Goal: Find specific page/section: Find specific page/section

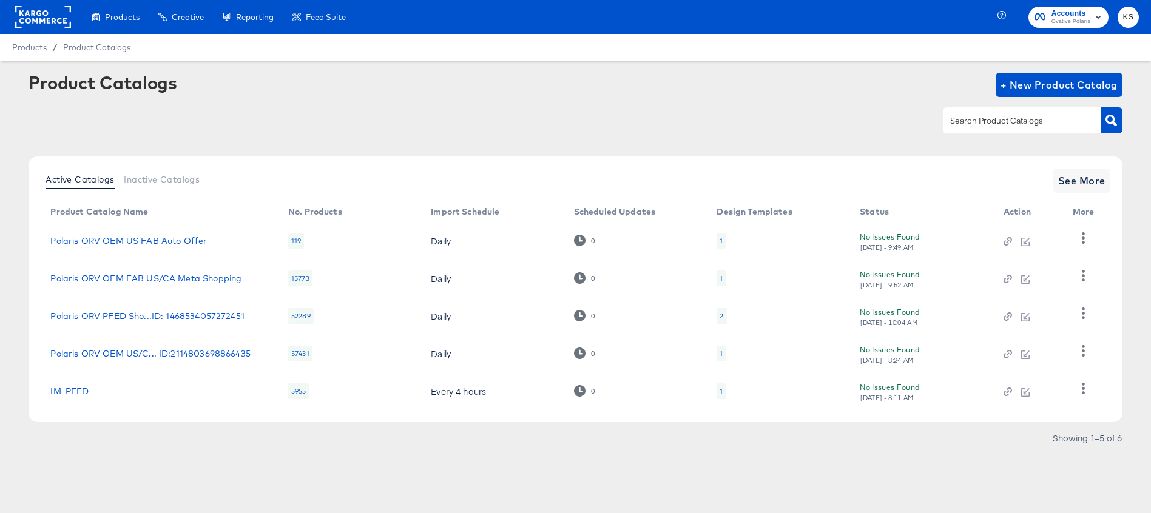
click at [551, 138] on div "Product Catalogs + New Product Catalog" at bounding box center [575, 110] width 1093 height 74
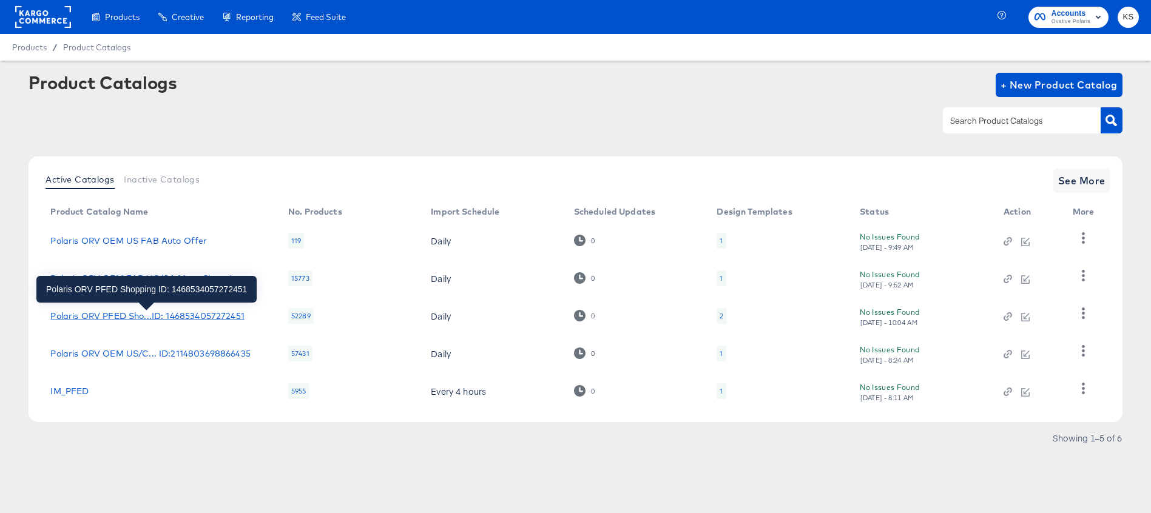
click at [200, 312] on div "Polaris ORV PFED Sho...ID: 1468534057272451" at bounding box center [147, 316] width 194 height 10
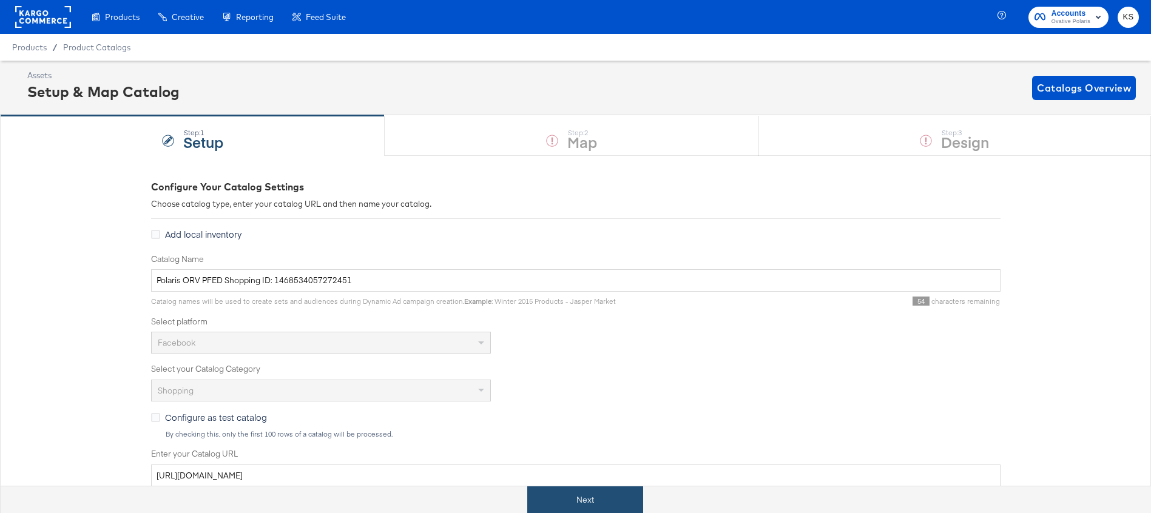
click at [566, 500] on button "Next" at bounding box center [585, 500] width 116 height 27
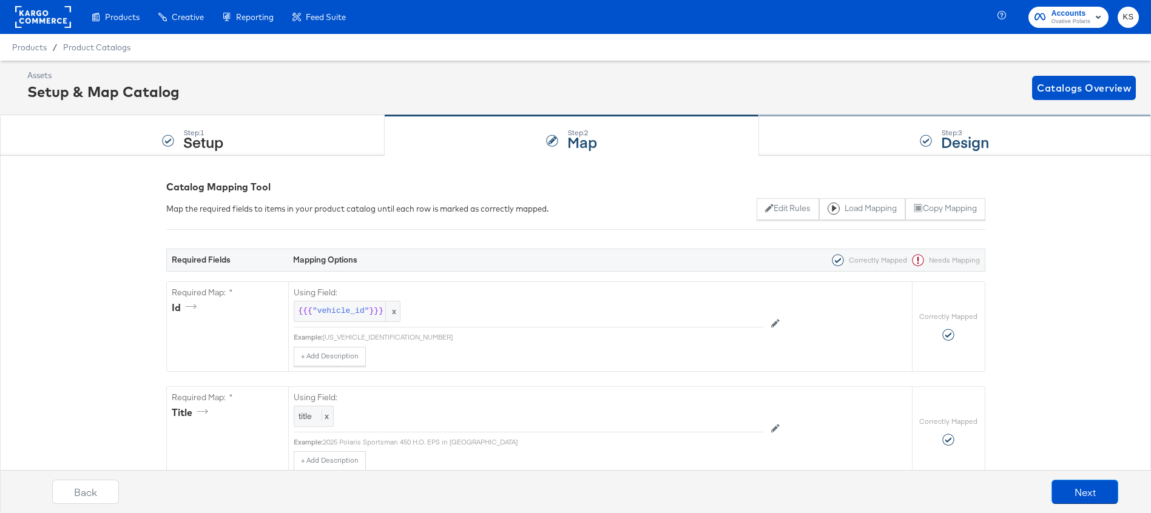
click at [821, 133] on div "Step: 3 Design" at bounding box center [955, 136] width 392 height 40
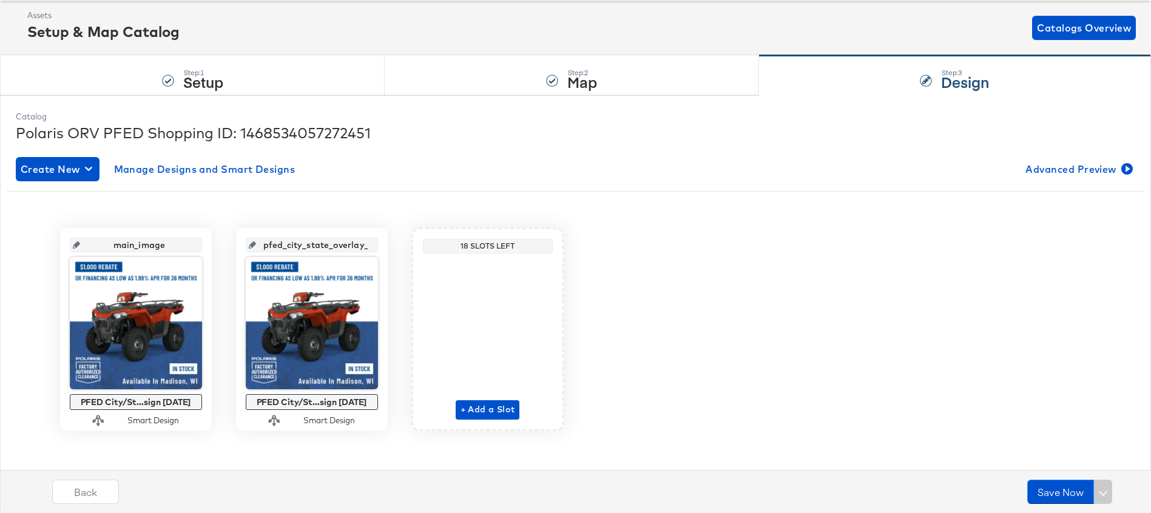
scroll to position [66, 0]
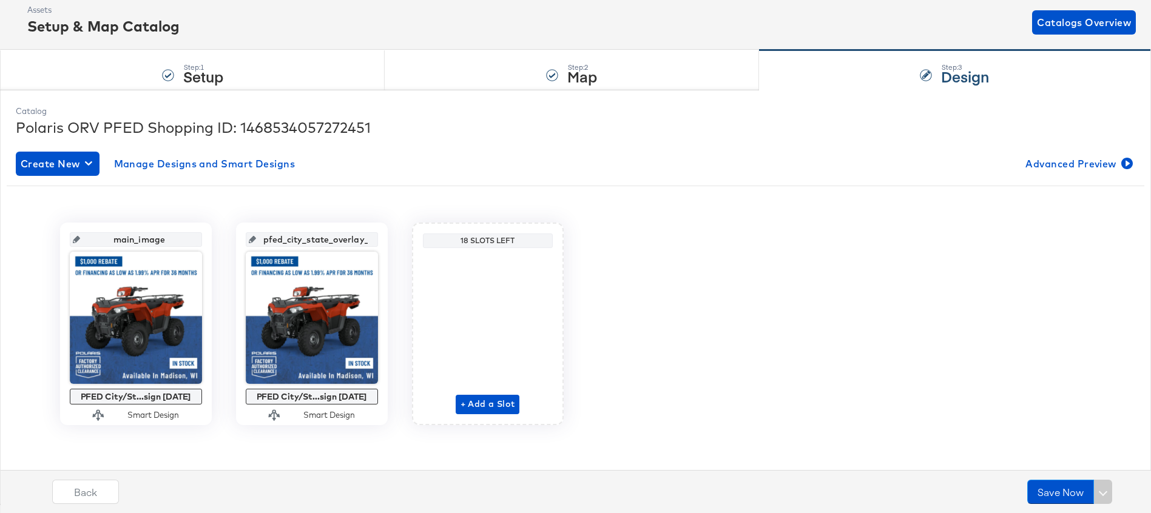
click at [457, 26] on div "Assets Setup & Map Catalog Catalogs Overview" at bounding box center [581, 22] width 1108 height 36
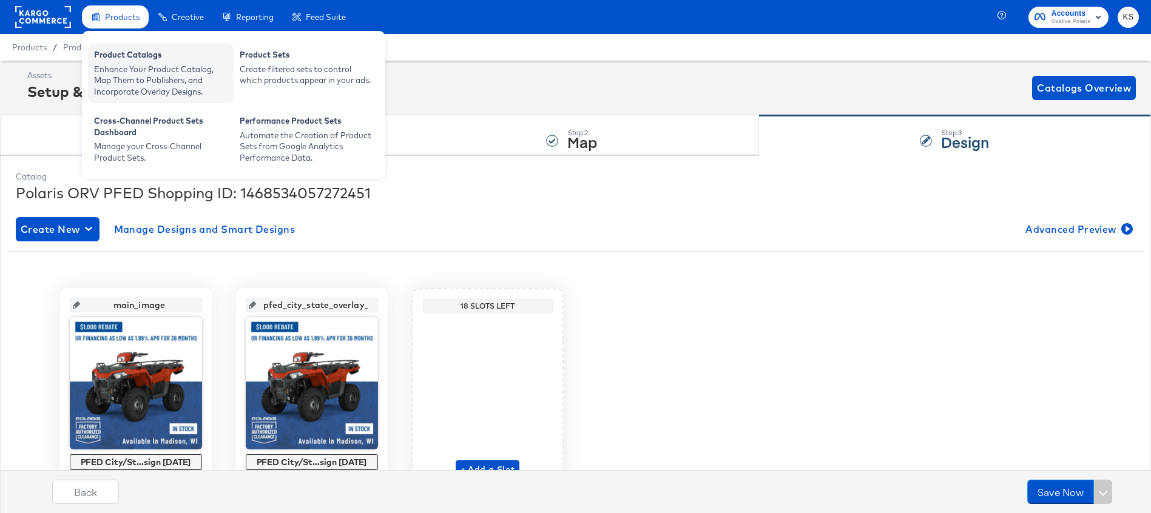
click at [121, 67] on div "Enhance Your Product Catalog, Map Them to Publishers, and Incorporate Overlay D…" at bounding box center [160, 81] width 133 height 34
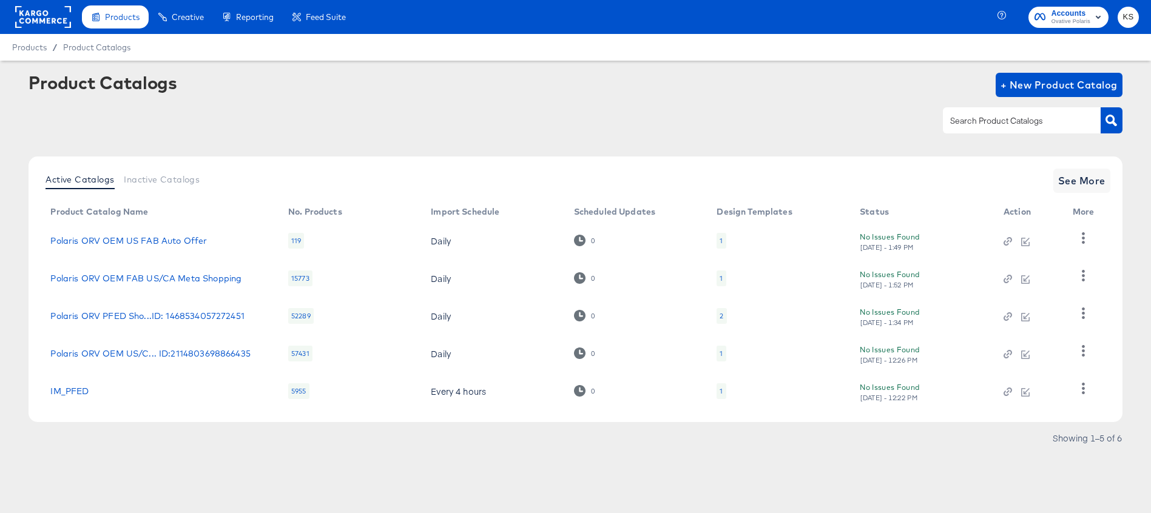
click at [490, 140] on div "Product Catalogs + New Product Catalog" at bounding box center [575, 110] width 1093 height 74
click at [608, 136] on div "Product Catalogs + New Product Catalog" at bounding box center [575, 110] width 1093 height 74
click at [615, 138] on div "Product Catalogs + New Product Catalog" at bounding box center [575, 110] width 1093 height 74
click at [655, 109] on div at bounding box center [575, 120] width 1093 height 27
click at [587, 99] on div "Product Catalogs + New Product Catalog" at bounding box center [575, 110] width 1093 height 74
